Goal: Transaction & Acquisition: Book appointment/travel/reservation

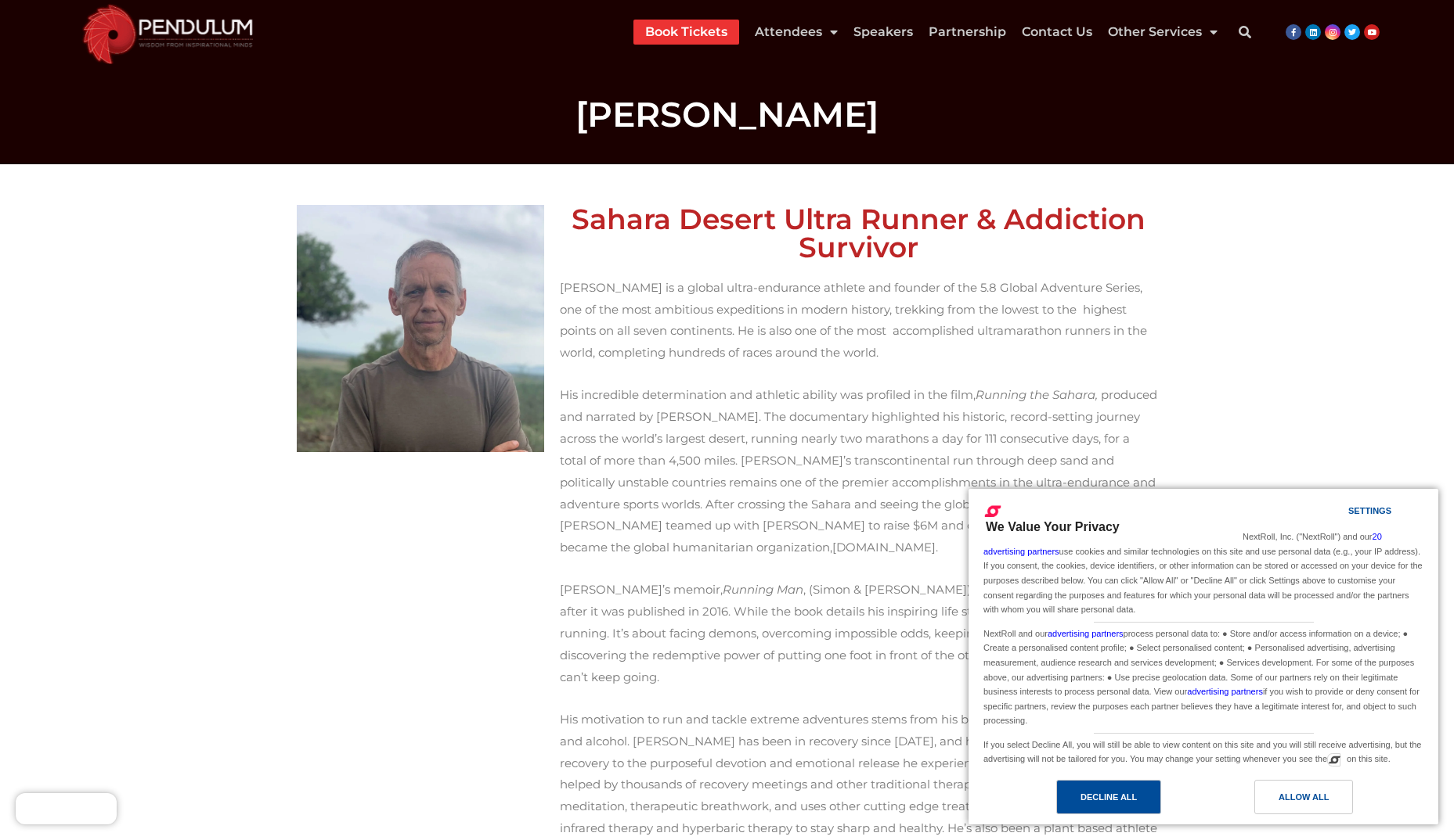
click at [1082, 790] on div "Decline All" at bounding box center [1108, 797] width 56 height 17
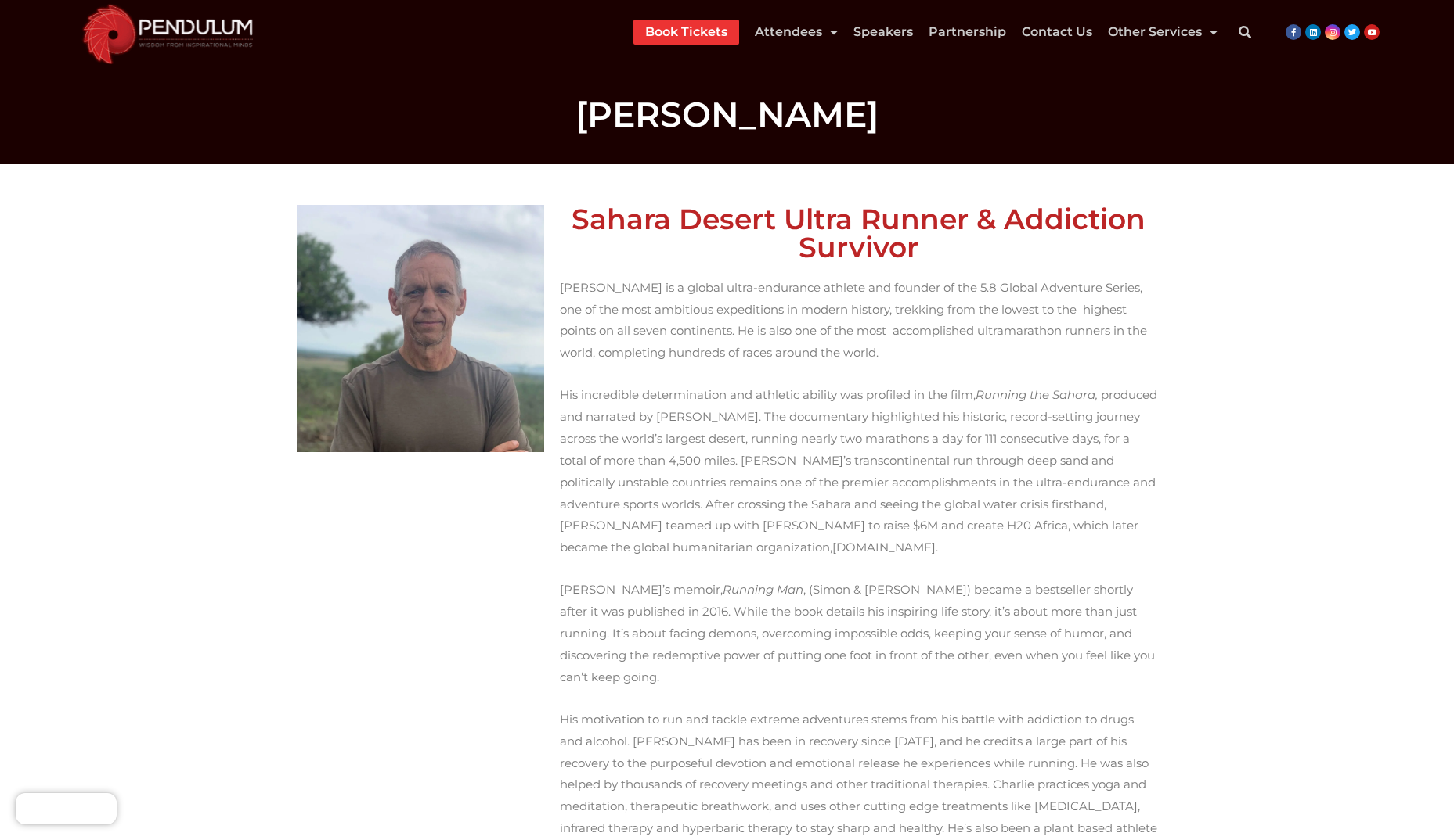
click at [669, 25] on link "Book Tickets" at bounding box center [686, 31] width 83 height 25
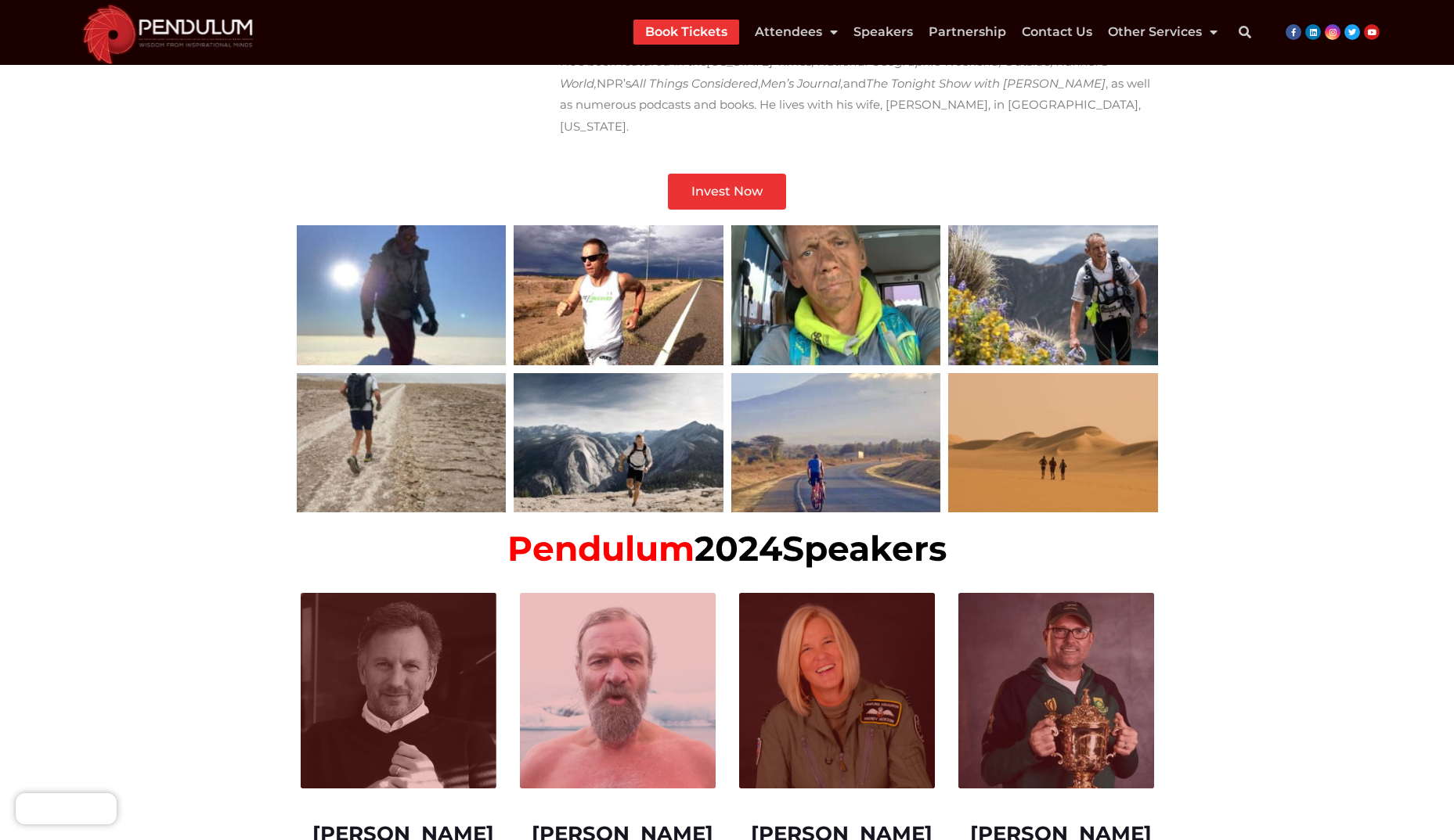
scroll to position [861, 0]
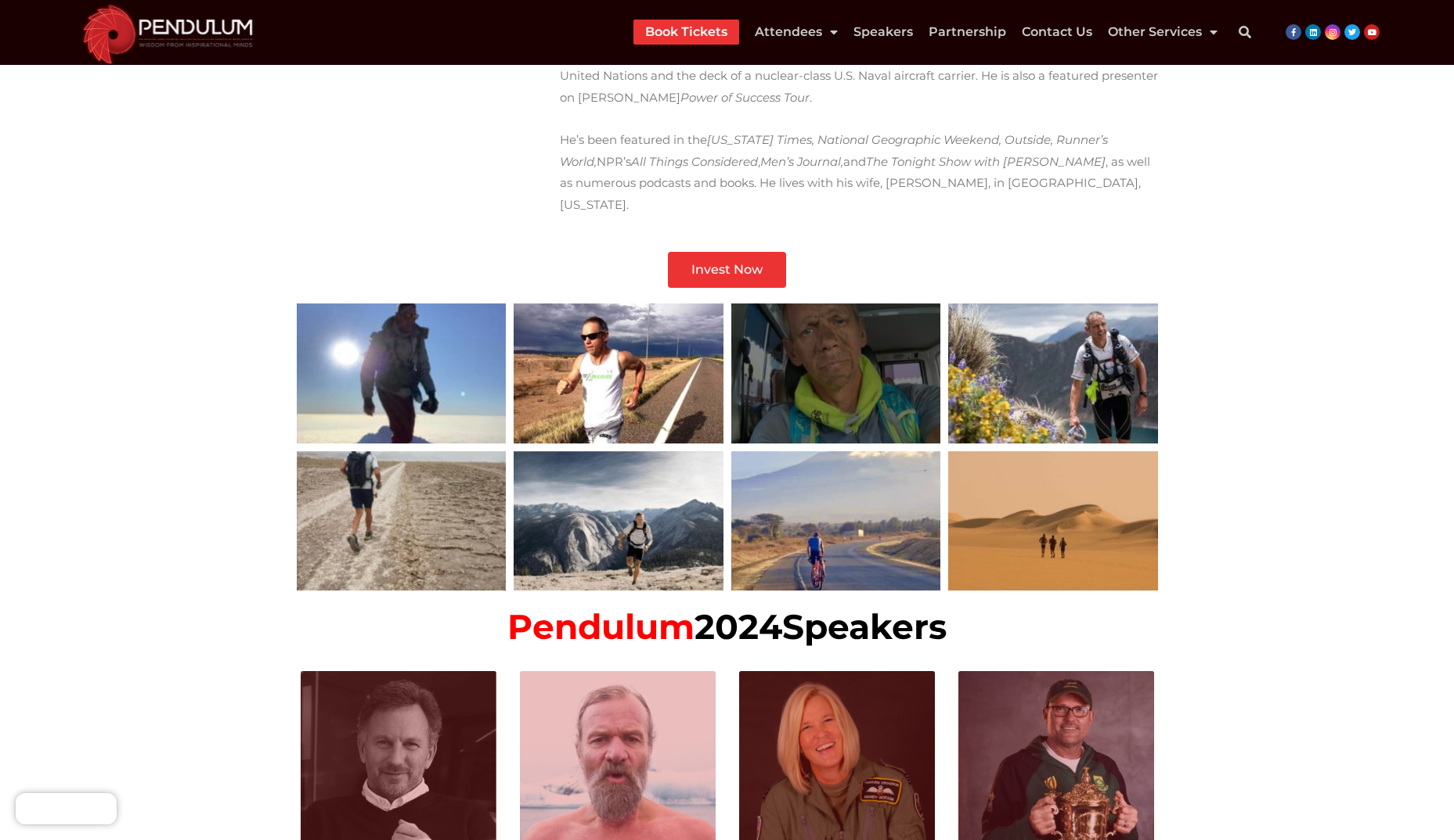
click at [830, 365] on div at bounding box center [836, 373] width 210 height 139
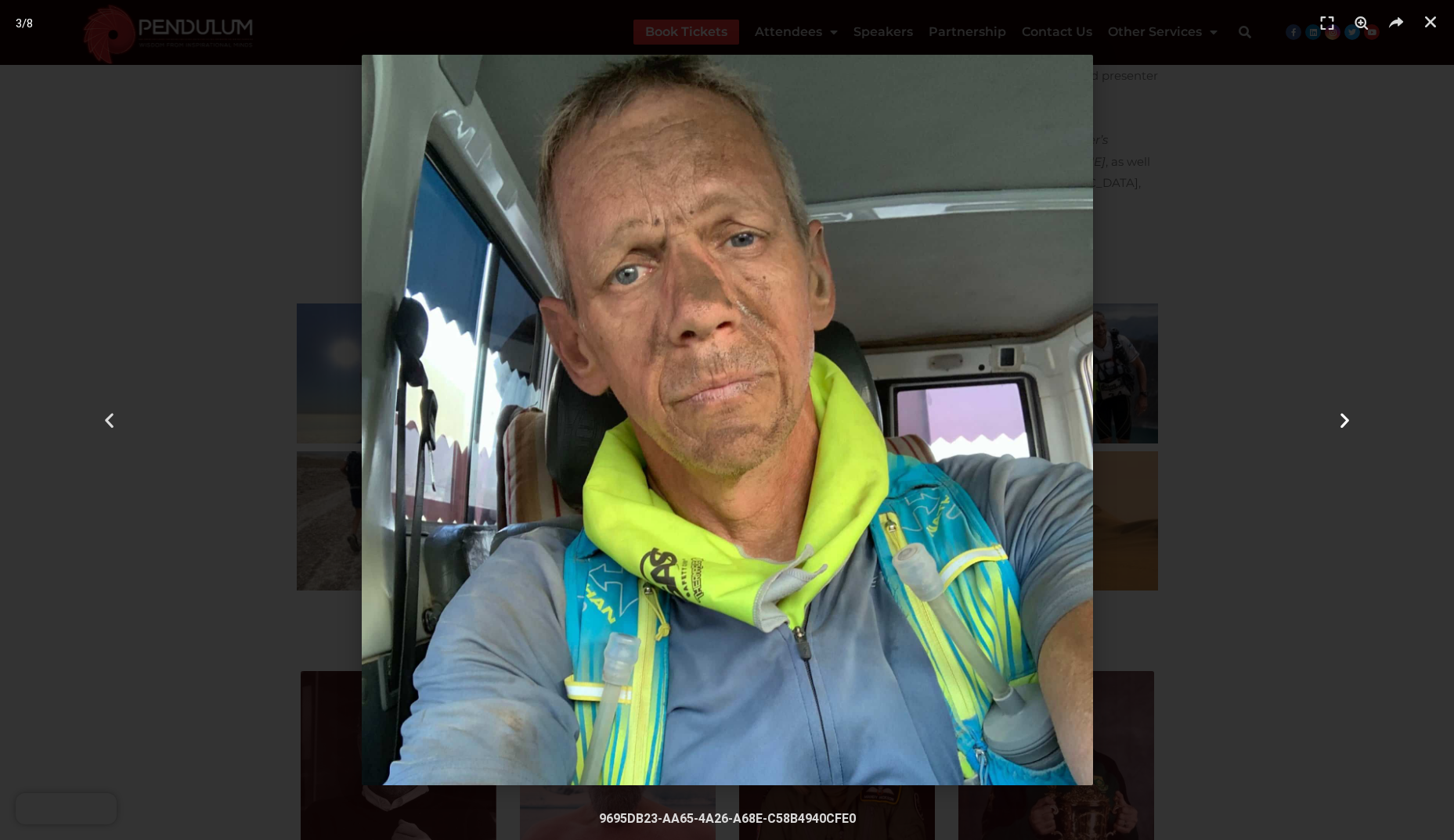
click at [1347, 419] on icon "Next slide" at bounding box center [1344, 420] width 19 height 19
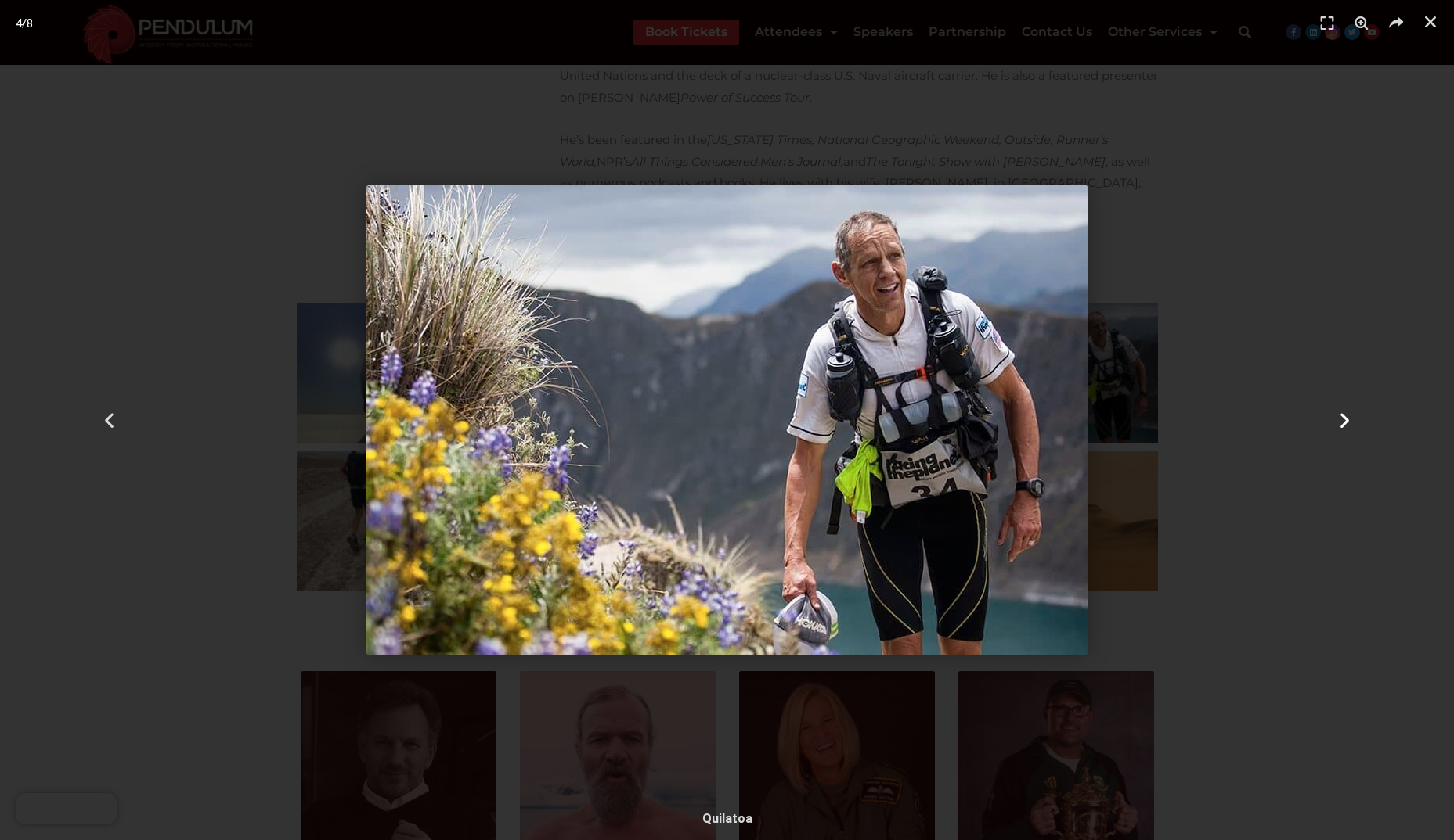
click at [1347, 419] on icon "Next slide" at bounding box center [1344, 420] width 19 height 19
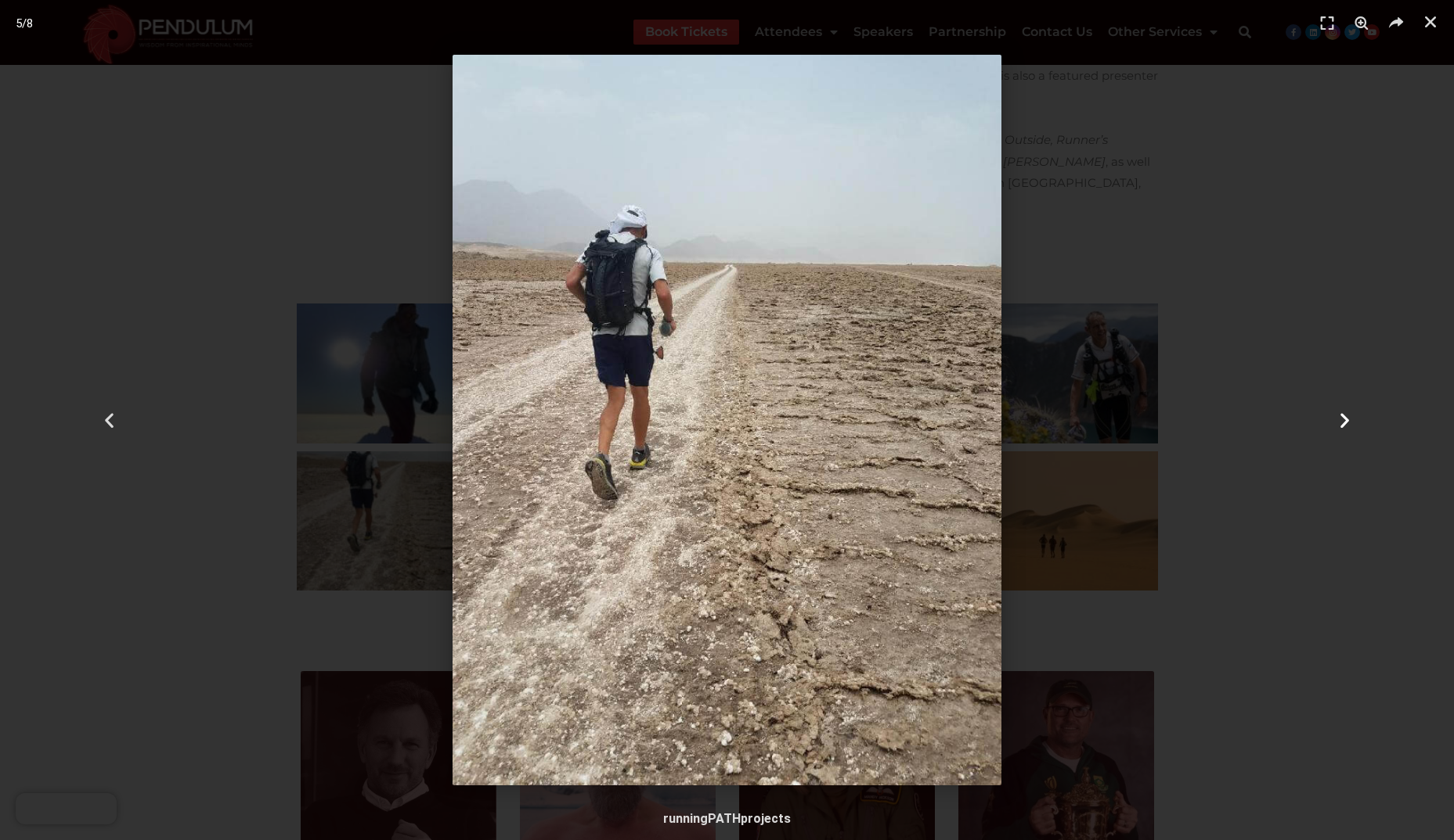
click at [1347, 419] on icon "Next slide" at bounding box center [1344, 420] width 19 height 19
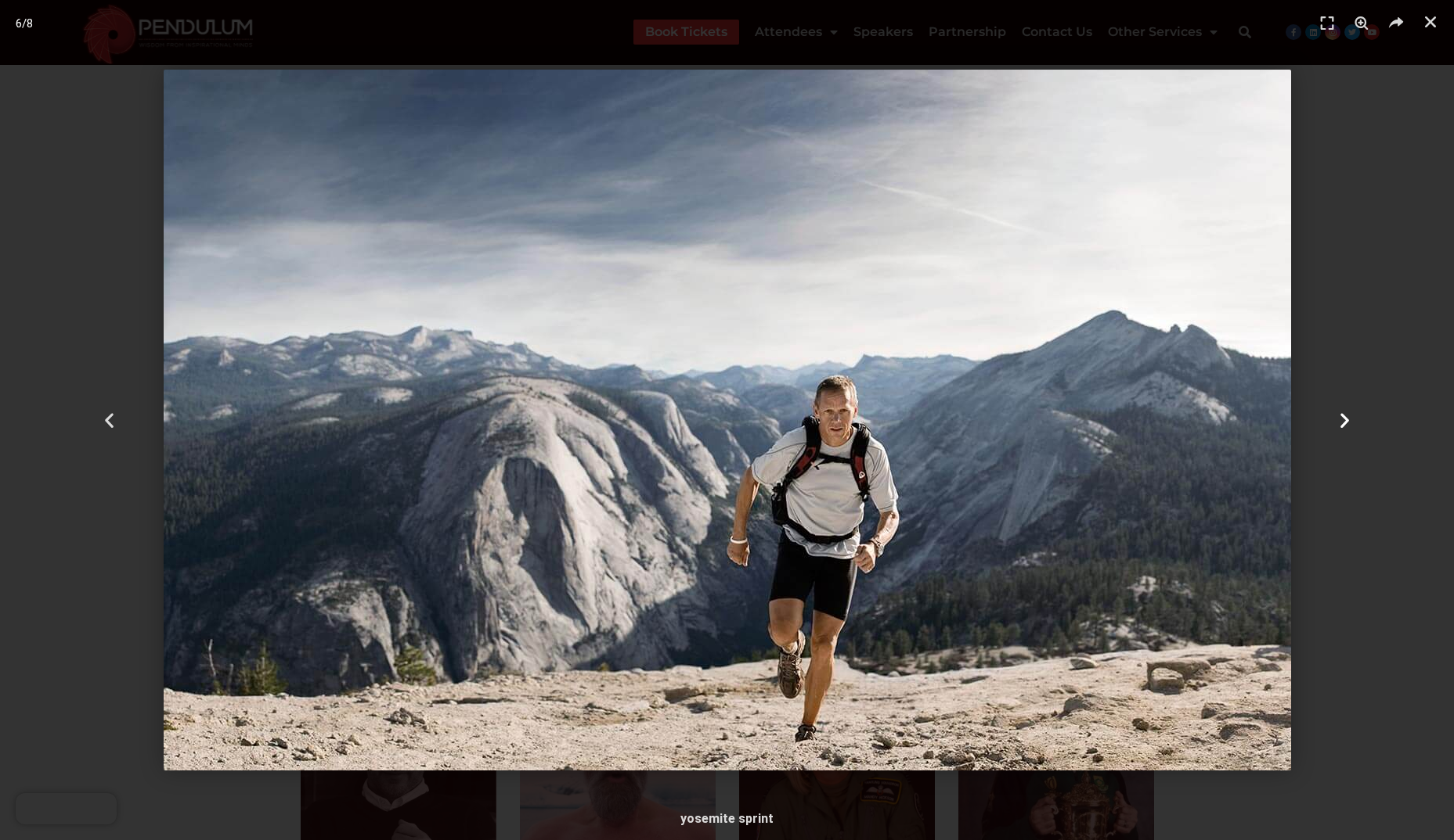
click at [1347, 419] on icon "Next slide" at bounding box center [1344, 420] width 19 height 19
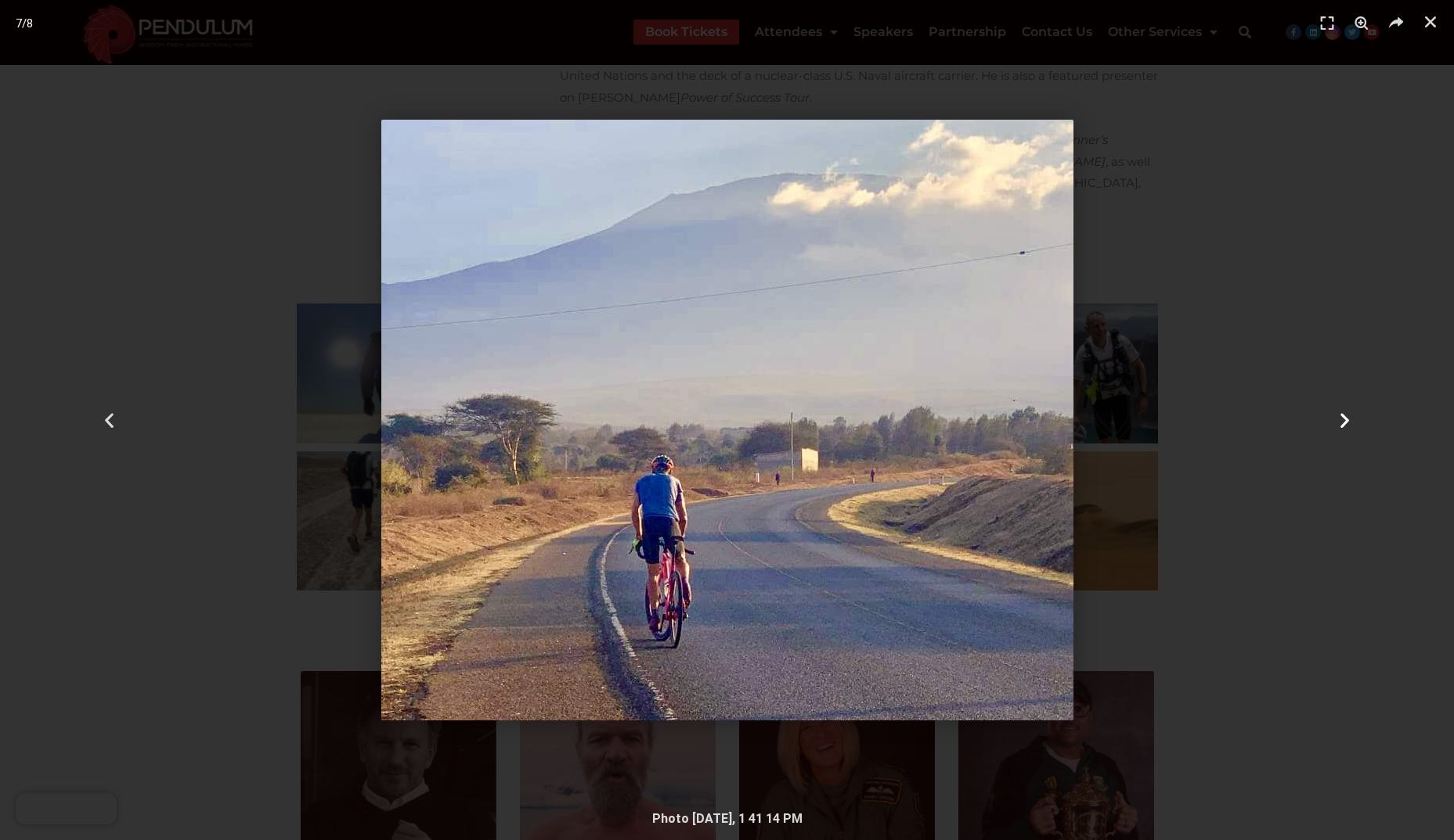
click at [1347, 419] on icon "Next slide" at bounding box center [1344, 420] width 19 height 19
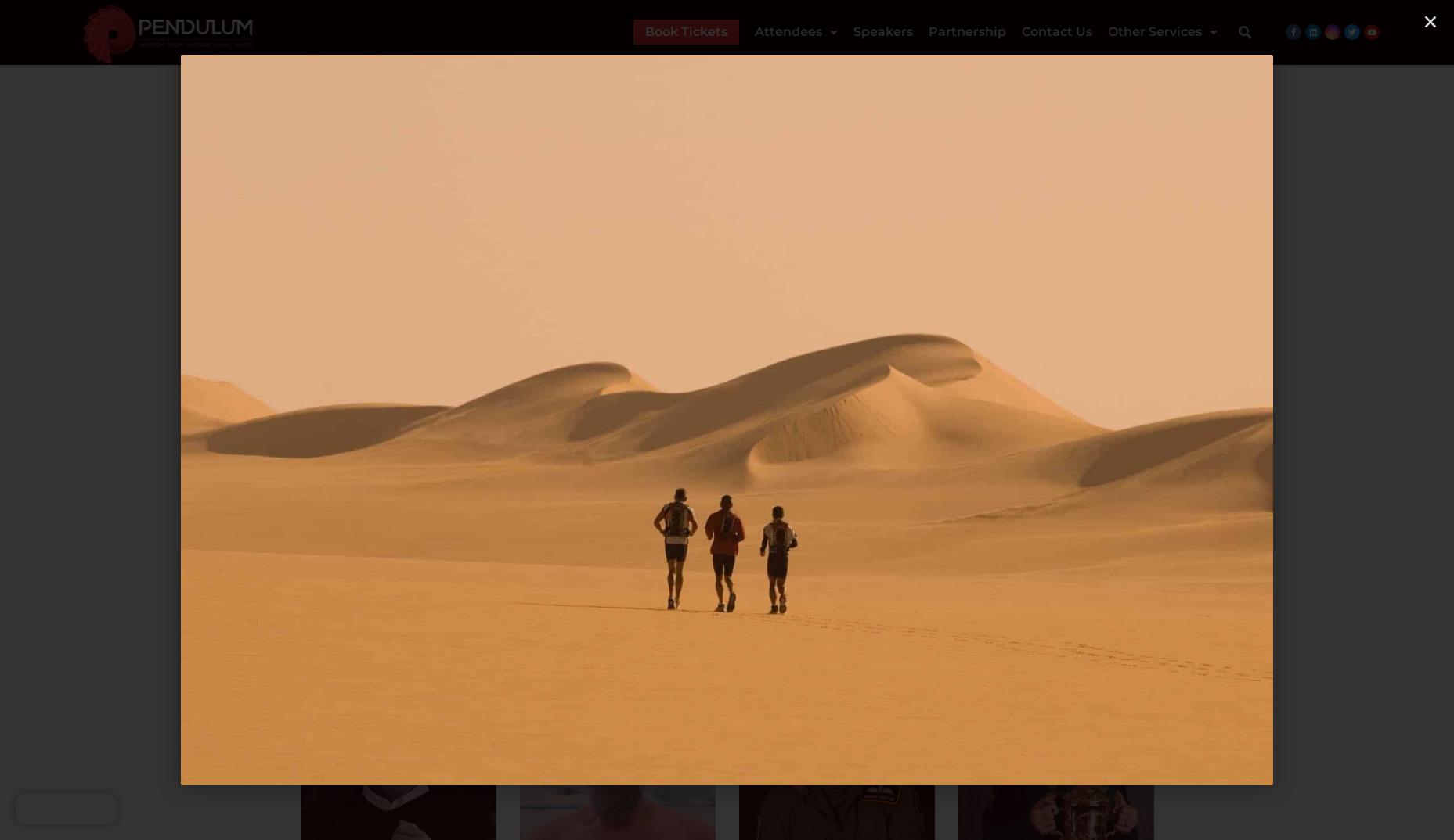
click at [1347, 419] on icon "Next slide" at bounding box center [1344, 420] width 19 height 19
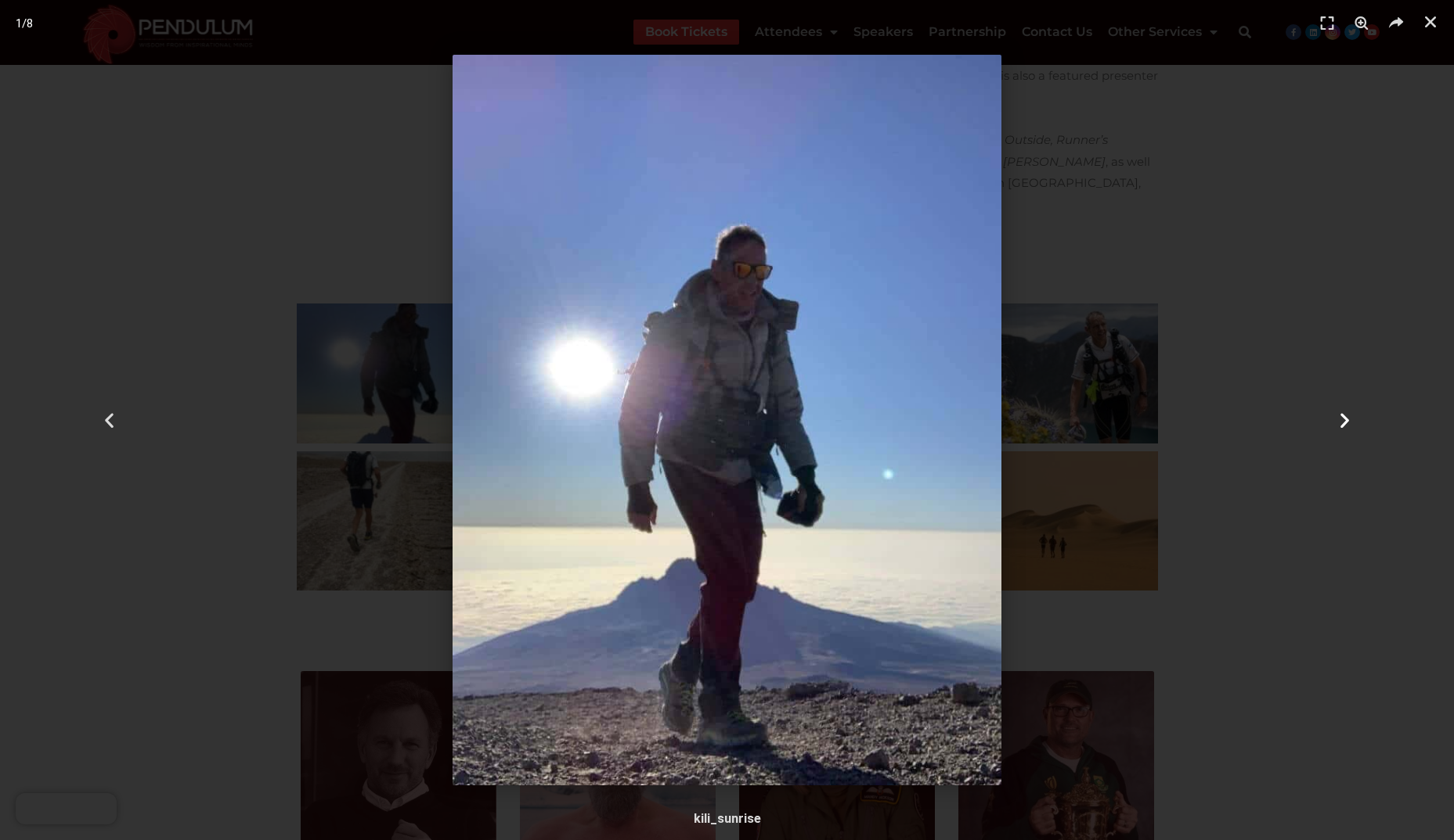
click at [1347, 419] on icon "Next slide" at bounding box center [1344, 420] width 19 height 19
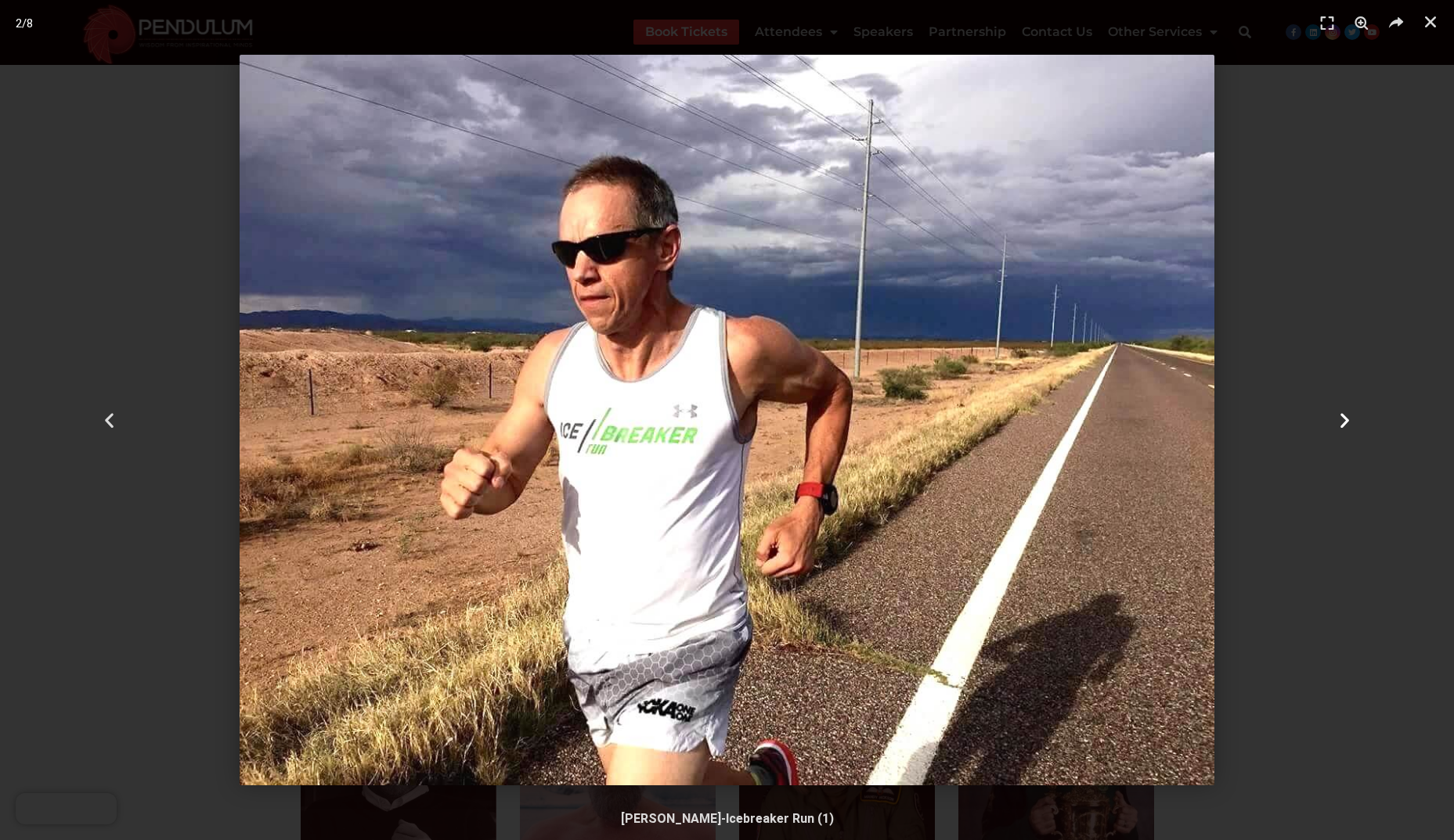
click at [1347, 419] on icon "Next slide" at bounding box center [1344, 420] width 19 height 19
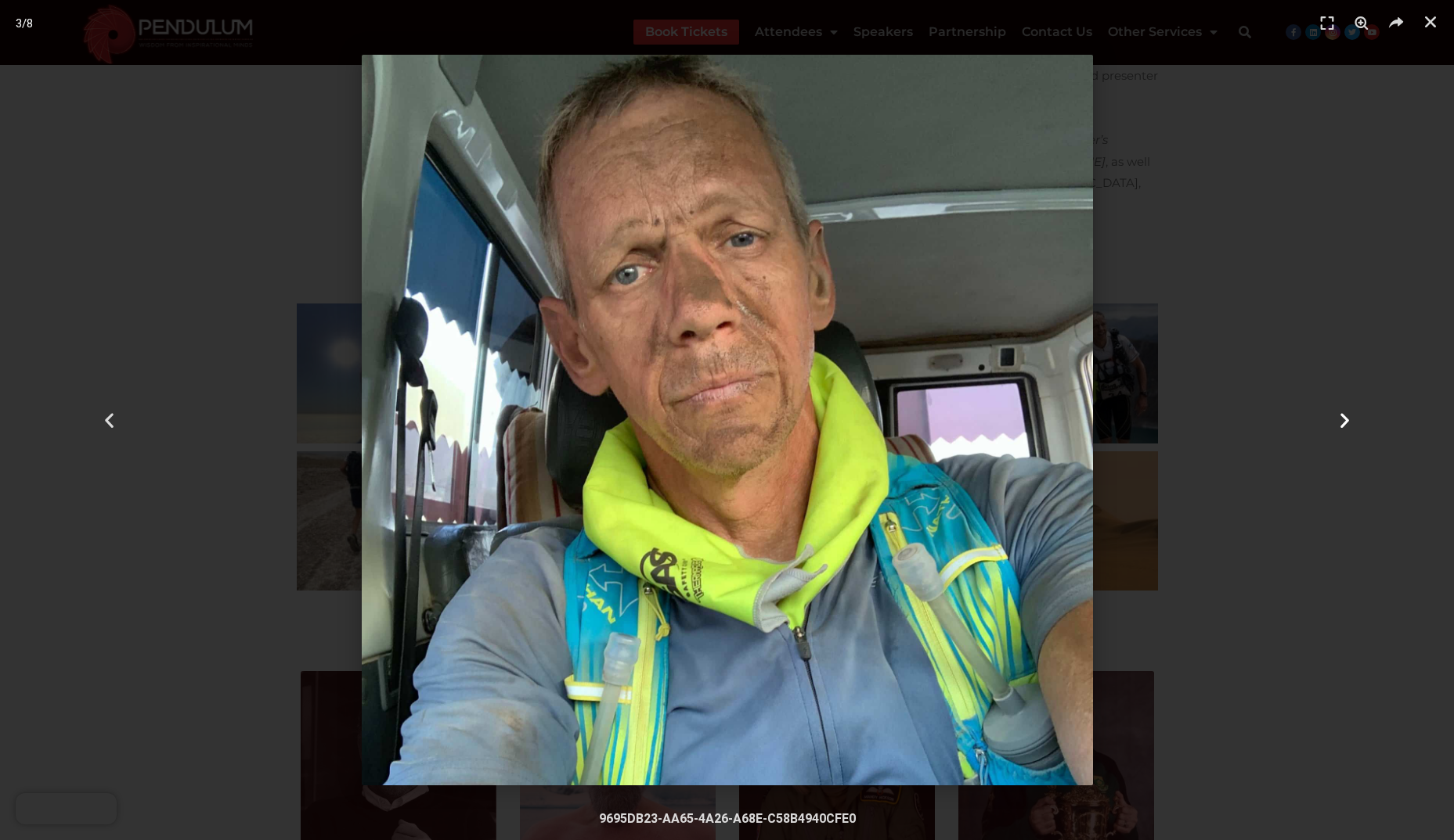
click at [1347, 419] on icon "Next slide" at bounding box center [1344, 420] width 19 height 19
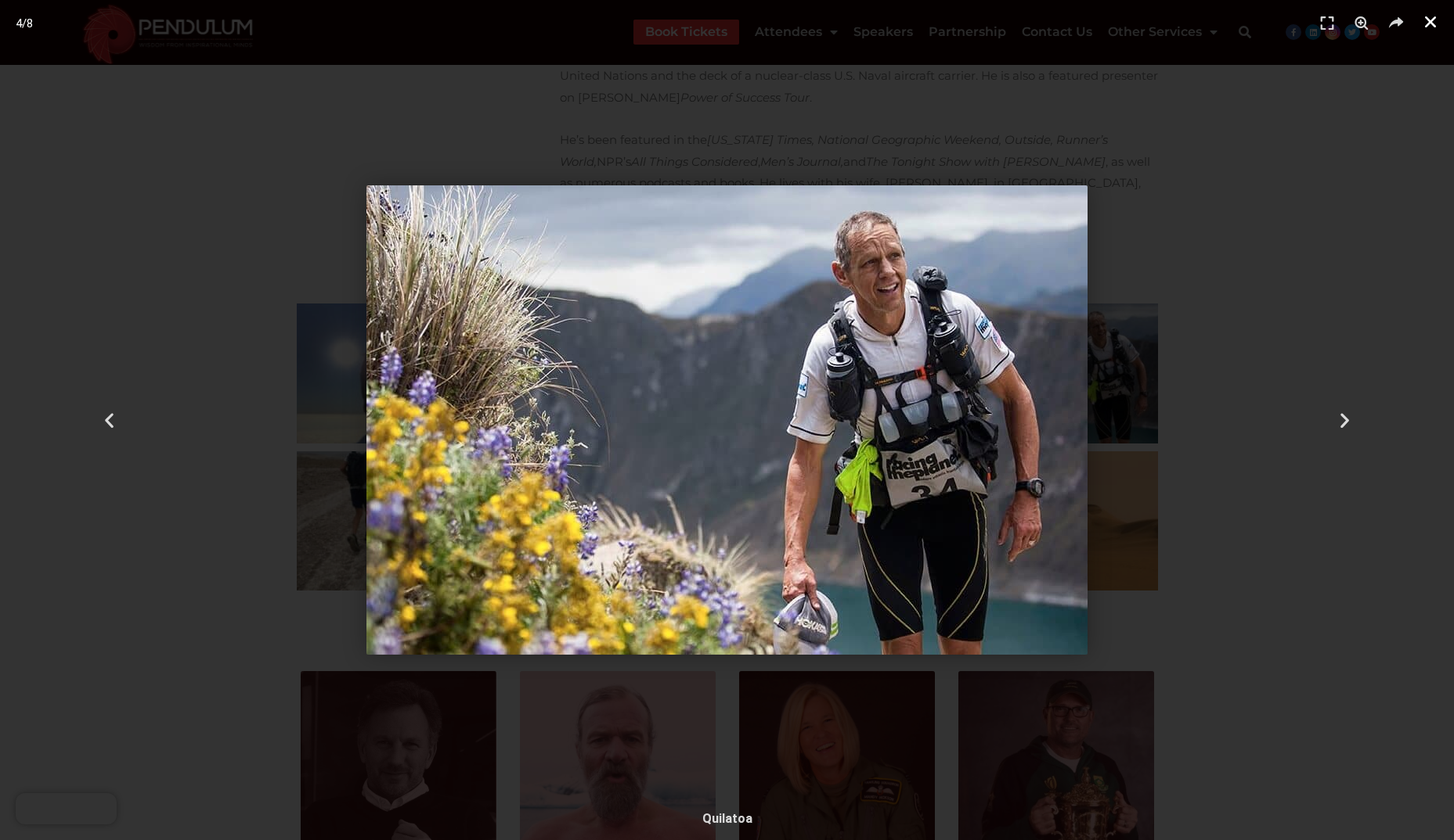
click at [1437, 19] on icon "Close (Esc)" at bounding box center [1429, 21] width 16 height 16
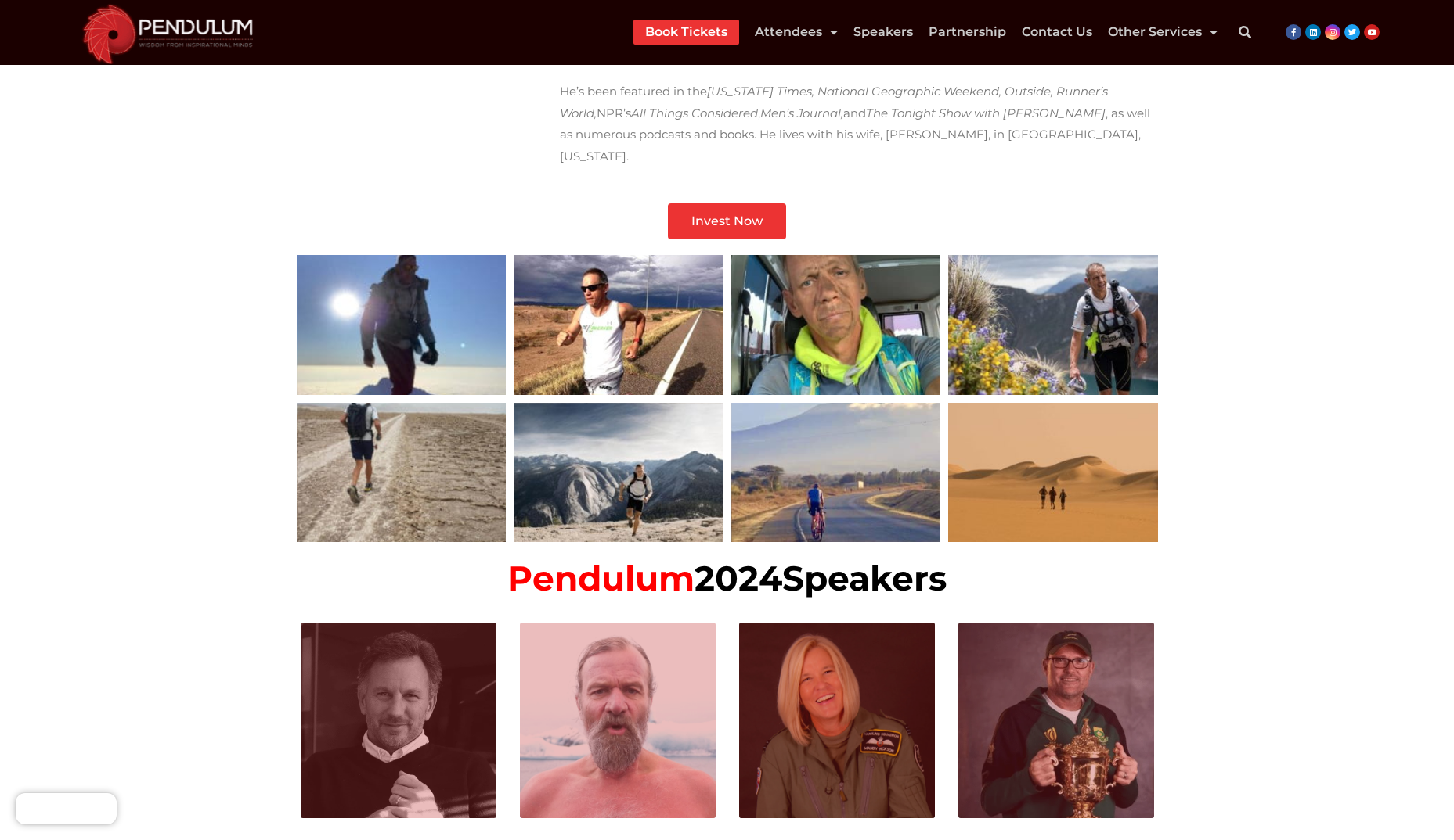
scroll to position [1174, 0]
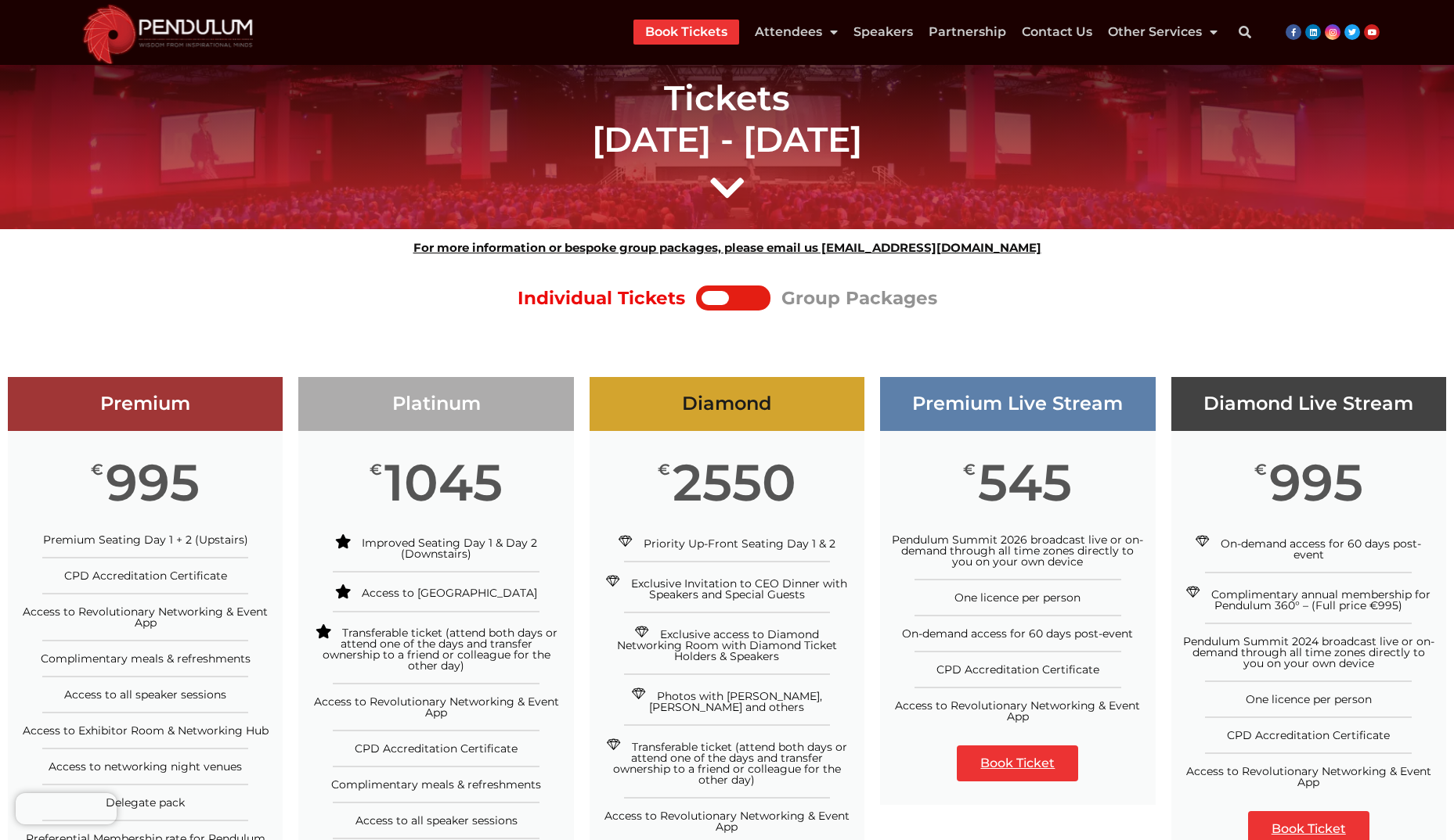
click at [728, 186] on icon at bounding box center [727, 171] width 39 height 39
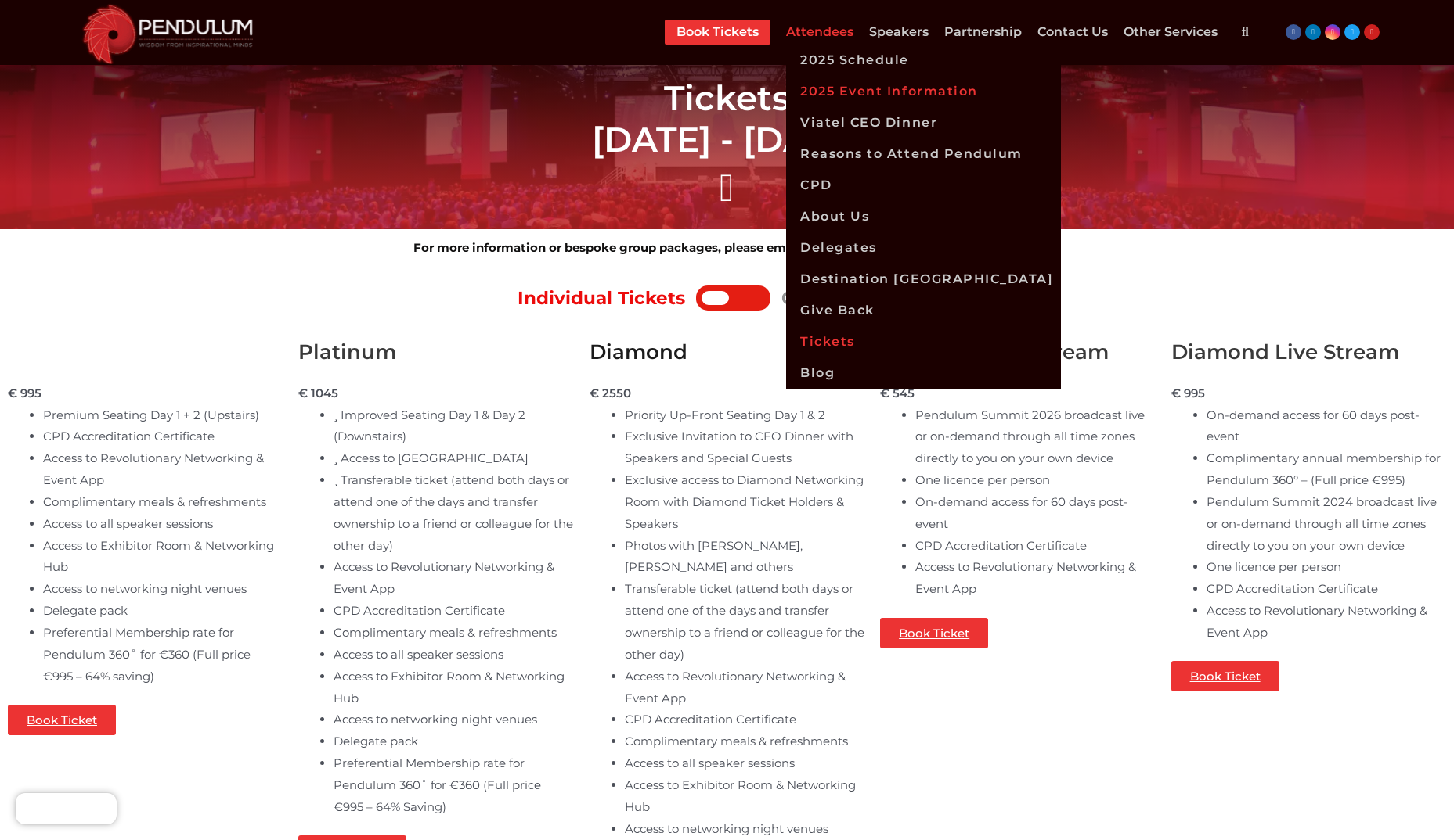
click at [826, 88] on link "2025 Event Information" at bounding box center [924, 92] width 275 height 31
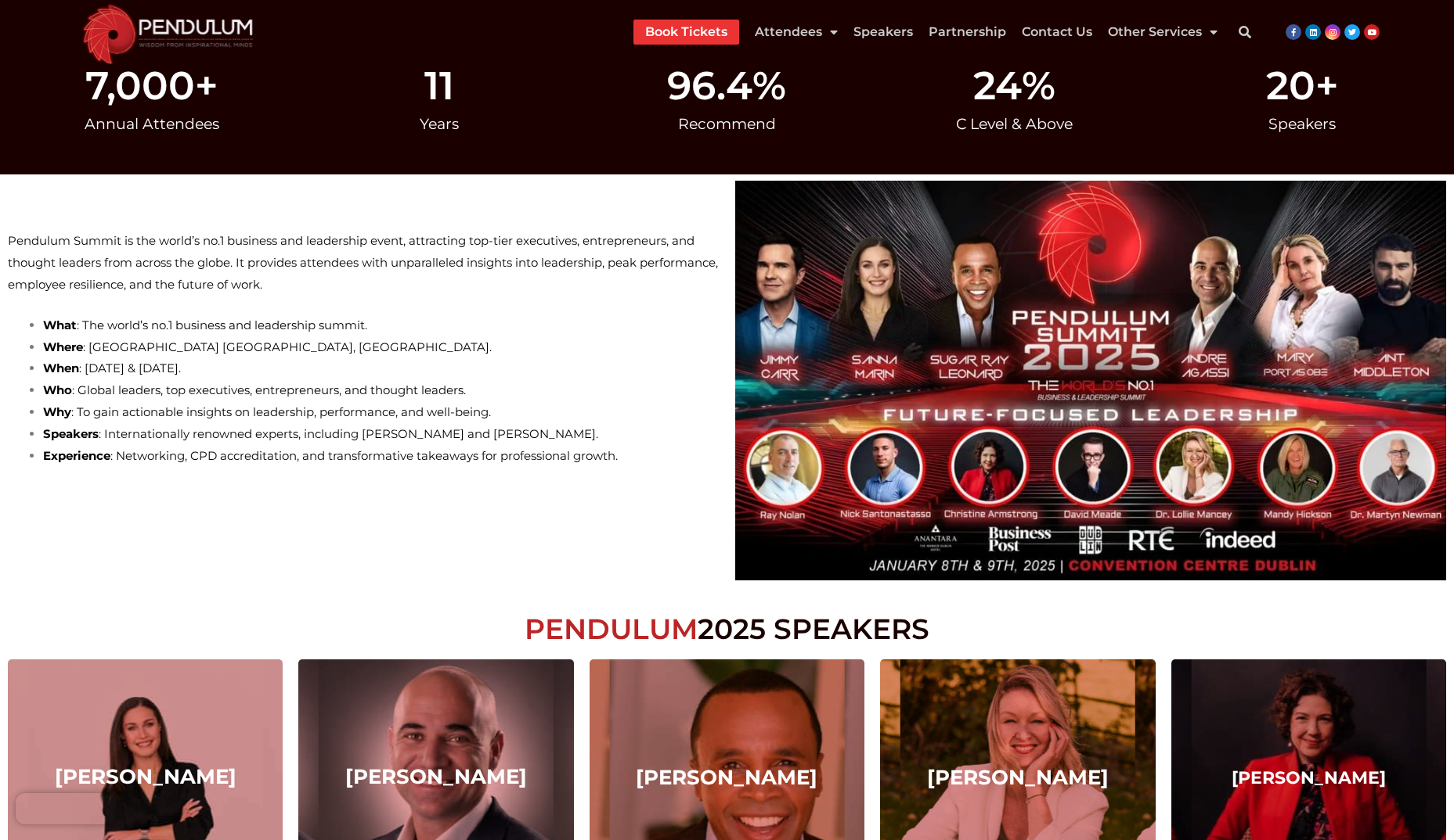
scroll to position [313, 0]
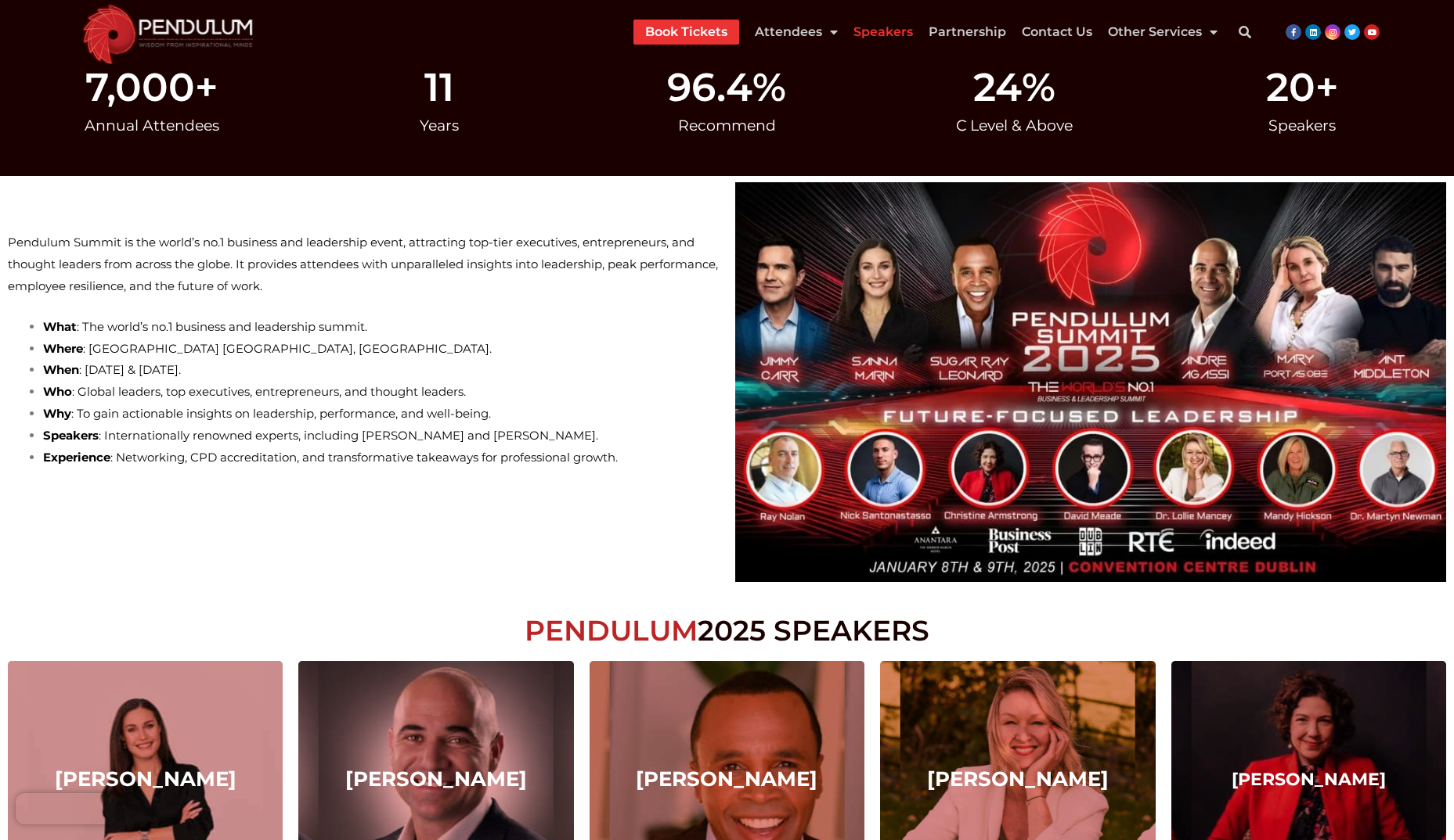
click at [891, 37] on link "Speakers" at bounding box center [882, 31] width 60 height 25
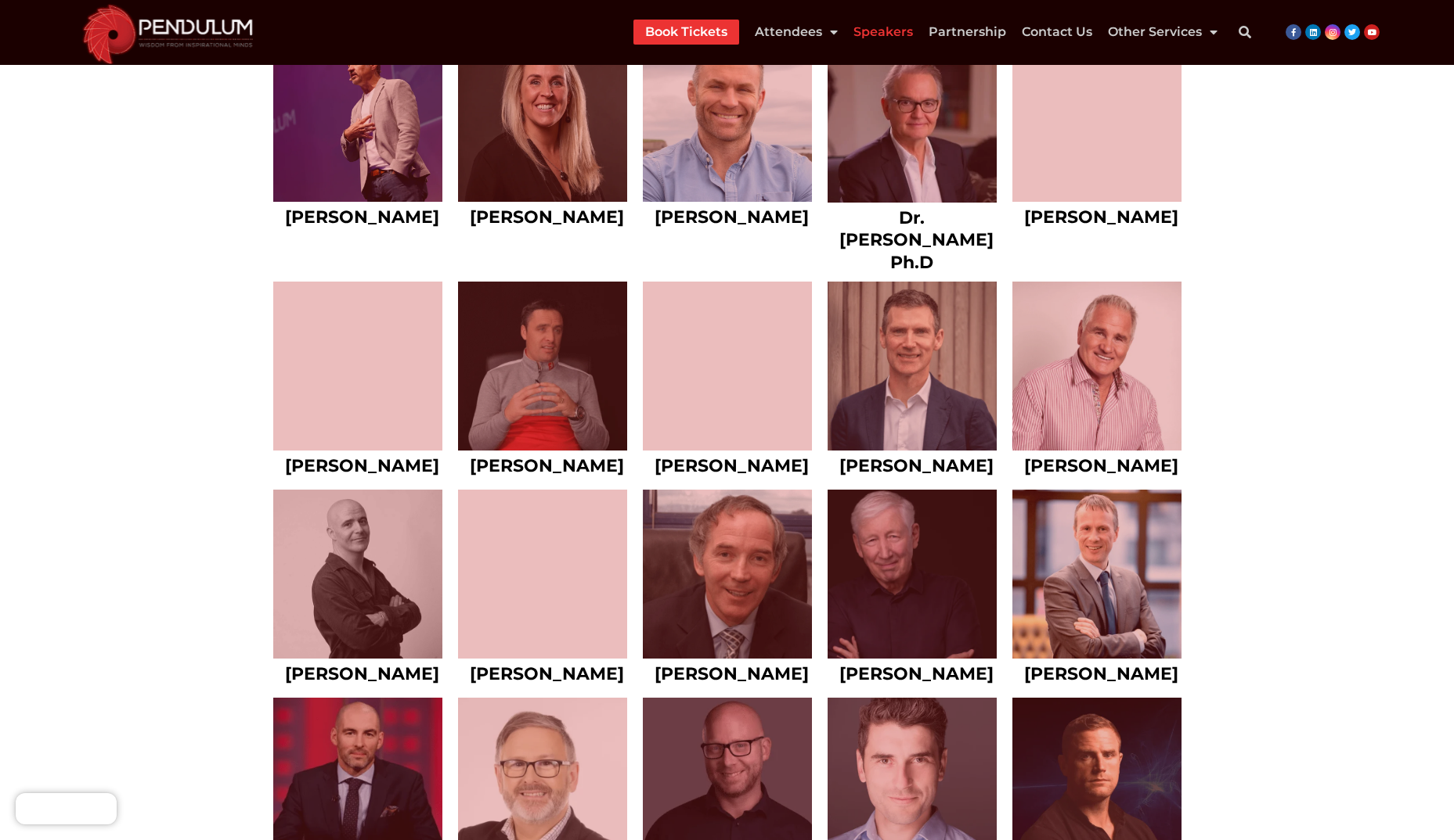
scroll to position [6026, 0]
